Goal: Information Seeking & Learning: Understand process/instructions

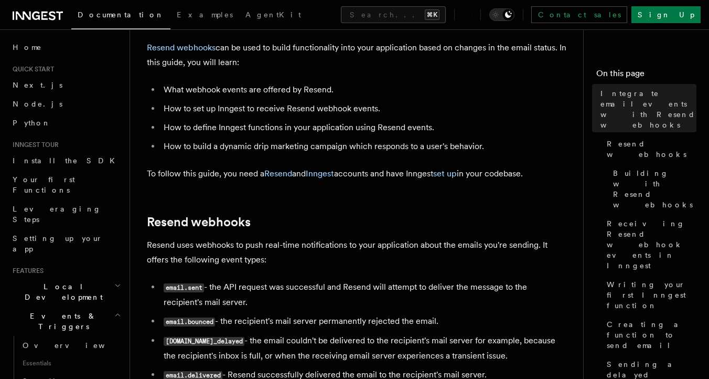
scroll to position [238, 0]
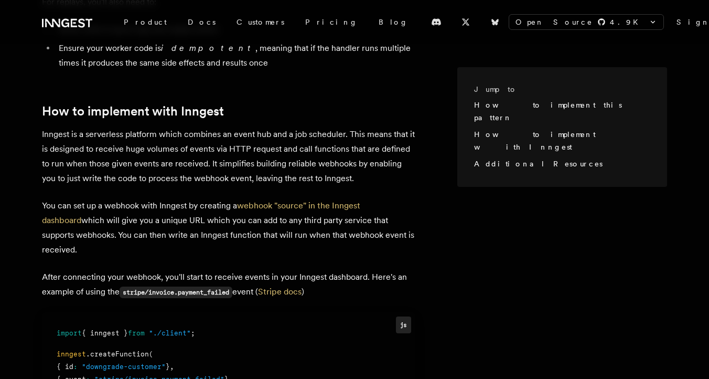
scroll to position [720, 0]
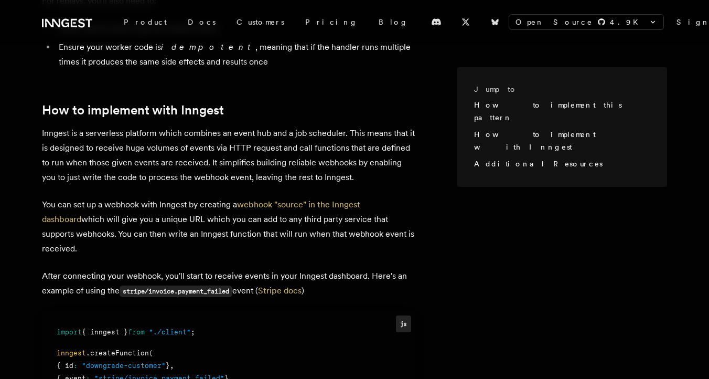
drag, startPoint x: 308, startPoint y: 177, endPoint x: 40, endPoint y: 149, distance: 269.1
click at [40, 149] on div "Jump to How to implement this pattern How to implement with Inngest Additional …" at bounding box center [354, 138] width 709 height 1224
click at [319, 197] on p "You can set up a webhook with Inngest by creating a webhook "source" in the Inn…" at bounding box center [229, 226] width 374 height 59
drag, startPoint x: 309, startPoint y: 178, endPoint x: 15, endPoint y: 154, distance: 294.3
click at [15, 154] on div "Jump to How to implement this pattern How to implement with Inngest Additional …" at bounding box center [354, 138] width 709 height 1224
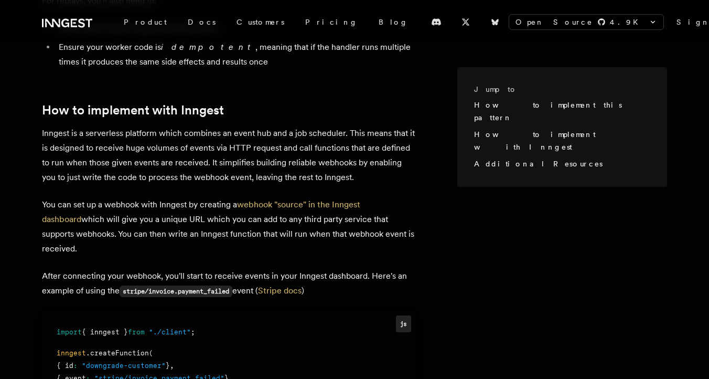
drag, startPoint x: 55, startPoint y: 141, endPoint x: 303, endPoint y: 179, distance: 251.6
click at [303, 179] on div "Jump to How to implement this pattern How to implement with Inngest Additional …" at bounding box center [354, 138] width 709 height 1224
copy p "You can set up a webhook with Inngest by creating a webhook "source" in the Inn…"
click at [246, 347] on div "inngest .createFunction (" at bounding box center [229, 353] width 344 height 13
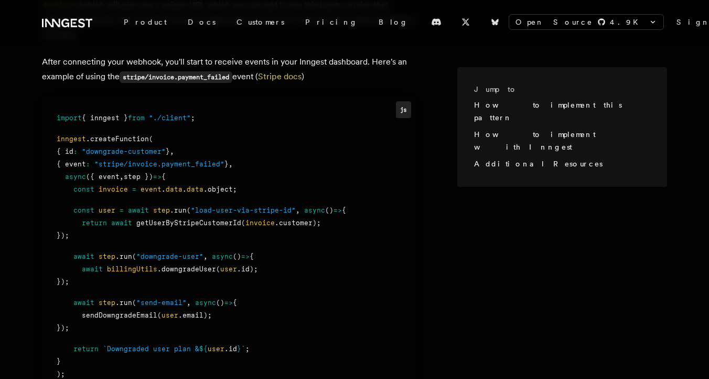
scroll to position [936, 0]
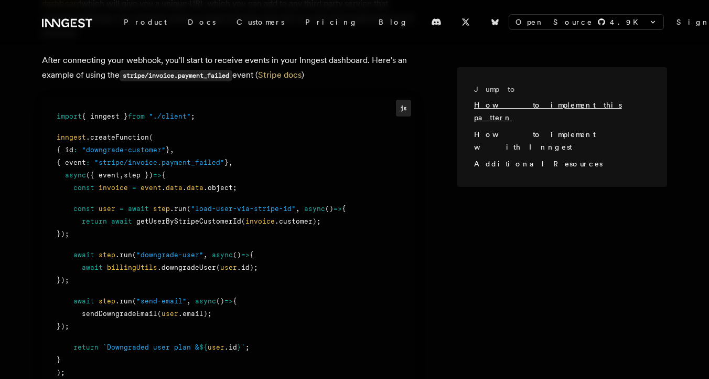
click at [576, 103] on link "How to implement this pattern" at bounding box center [548, 111] width 148 height 21
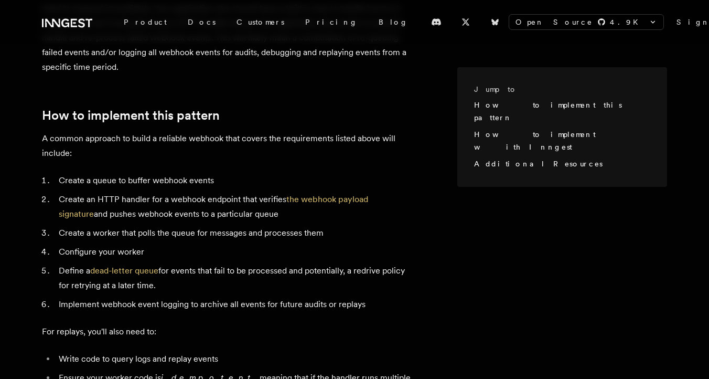
scroll to position [386, 0]
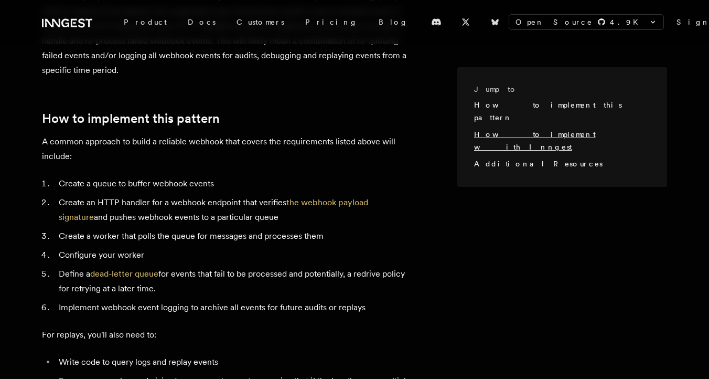
click at [567, 130] on link "How to implement with Inngest" at bounding box center [534, 140] width 121 height 21
